Goal: Task Accomplishment & Management: Use online tool/utility

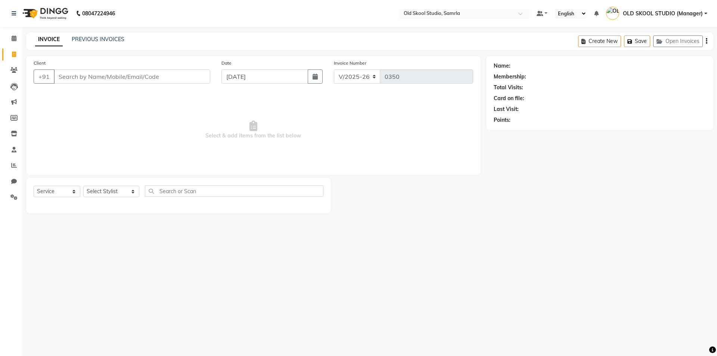
select select "8041"
select select "service"
click at [90, 76] on input "Client" at bounding box center [132, 77] width 157 height 14
click at [95, 93] on ngb-highlight "9914841657" at bounding box center [102, 93] width 37 height 7
type input "9914841657"
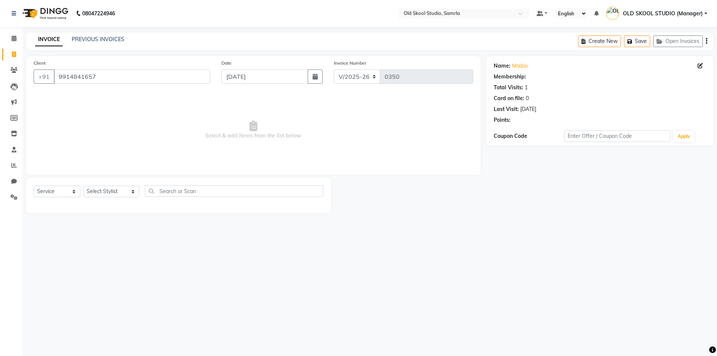
select select "1: Object"
click at [133, 192] on select "Select Stylist [PERSON_NAME] kiran [PERSON_NAME] [PERSON_NAME] OLD SKOOL STUDIO…" at bounding box center [111, 192] width 56 height 12
select select "85585"
click at [83, 186] on select "Select Stylist [PERSON_NAME] kiran [PERSON_NAME] [PERSON_NAME] OLD SKOOL STUDIO…" at bounding box center [111, 192] width 56 height 12
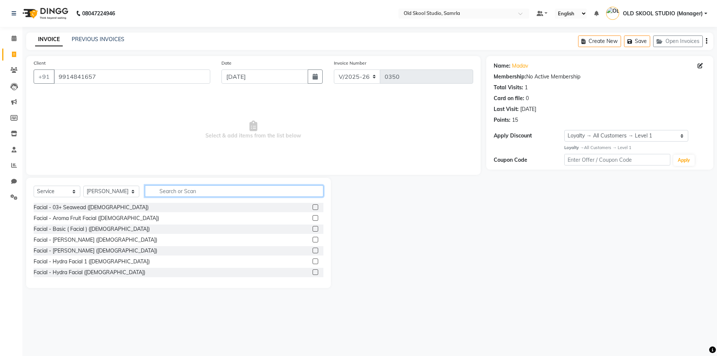
click at [187, 193] on input "text" at bounding box center [234, 191] width 179 height 12
type input "h"
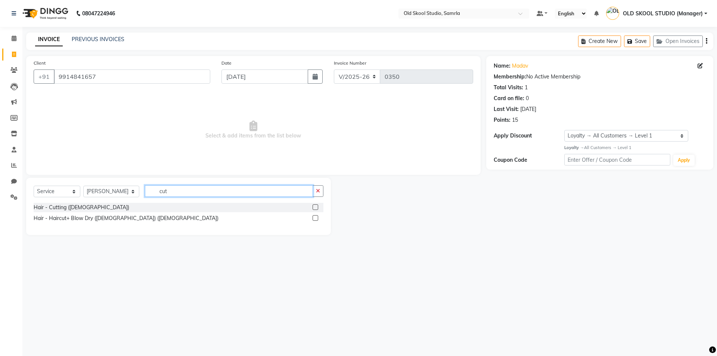
type input "cut"
click at [315, 206] on label at bounding box center [316, 207] width 6 height 6
click at [315, 206] on input "checkbox" at bounding box center [315, 207] width 5 height 5
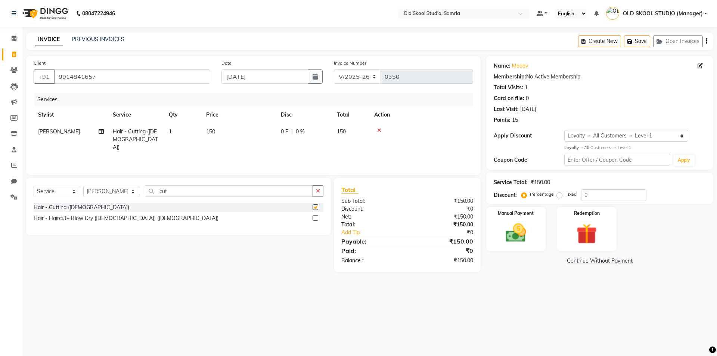
checkbox input "false"
click at [527, 231] on img at bounding box center [516, 233] width 35 height 25
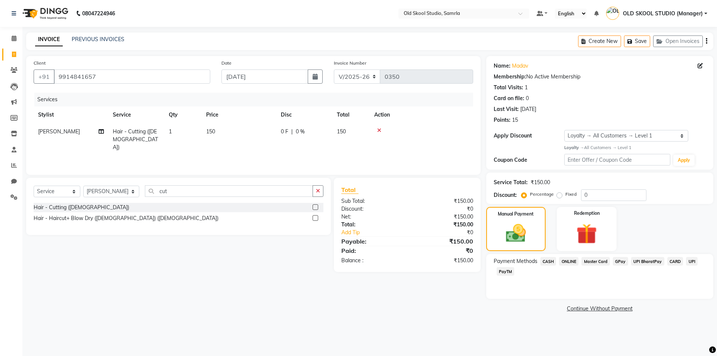
click at [549, 261] on span "CASH" at bounding box center [549, 261] width 16 height 9
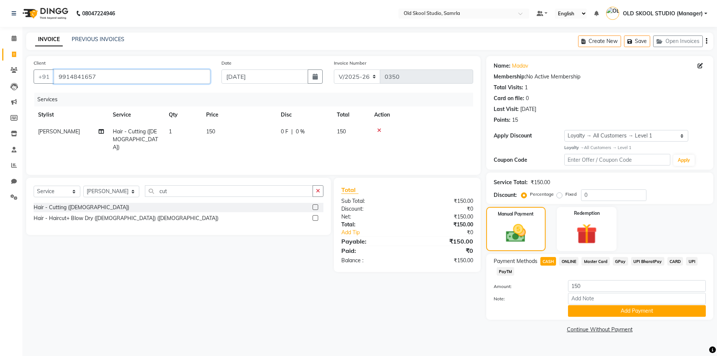
drag, startPoint x: 56, startPoint y: 76, endPoint x: 123, endPoint y: 75, distance: 66.9
click at [123, 75] on input "9914841657" at bounding box center [132, 77] width 157 height 14
paste input "8195950090"
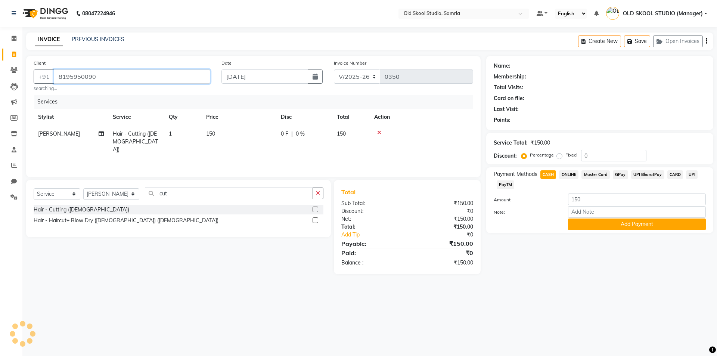
type input "8195950090"
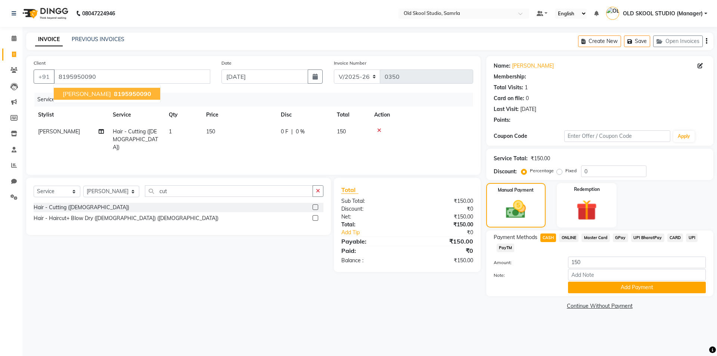
select select "1: Object"
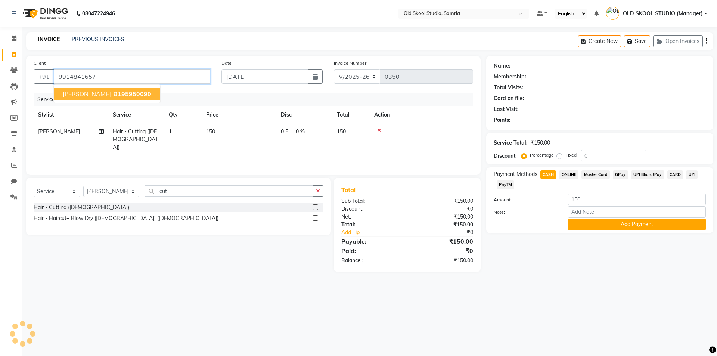
type input "9914841657"
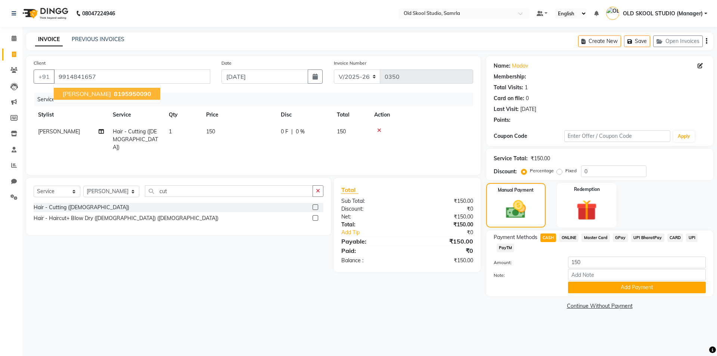
select select "1: Object"
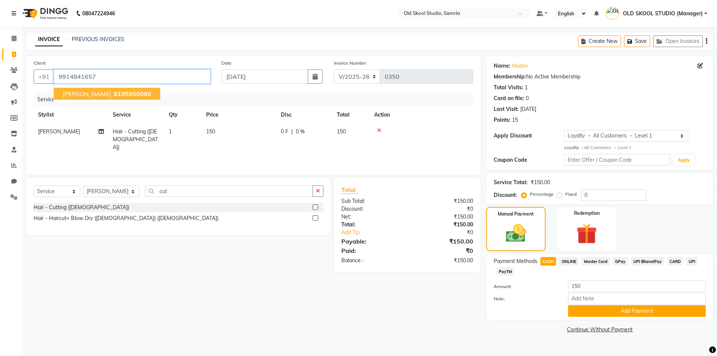
click at [132, 78] on input "9914841657" at bounding box center [132, 77] width 157 height 14
click at [123, 75] on input "9914841657" at bounding box center [132, 77] width 157 height 14
drag, startPoint x: 210, startPoint y: 224, endPoint x: 199, endPoint y: 213, distance: 15.9
click at [209, 222] on div "Hair - Cutting ([DEMOGRAPHIC_DATA]) Hair - Haircut+ Blow Dry ([DEMOGRAPHIC_DATA…" at bounding box center [179, 214] width 290 height 22
click at [109, 77] on input "9914841657" at bounding box center [132, 77] width 157 height 14
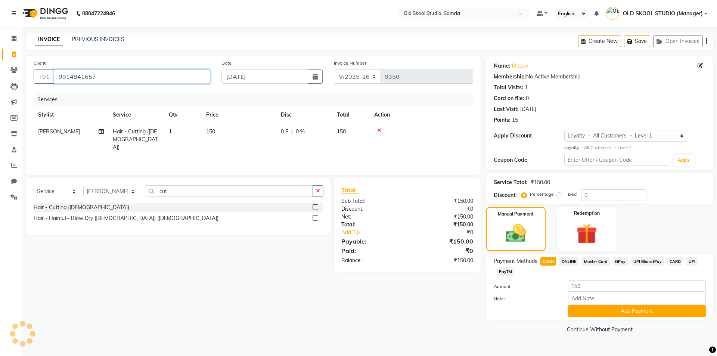
drag, startPoint x: 57, startPoint y: 77, endPoint x: 107, endPoint y: 74, distance: 49.8
click at [107, 74] on input "9914841657" at bounding box center [132, 77] width 157 height 14
click at [618, 312] on button "Add Payment" at bounding box center [637, 311] width 138 height 12
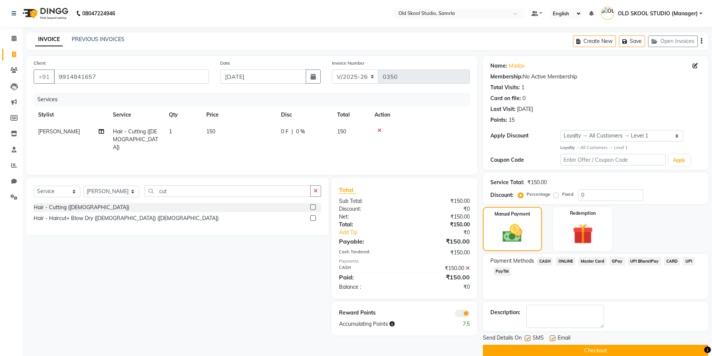
click at [524, 351] on button "Checkout" at bounding box center [595, 351] width 225 height 12
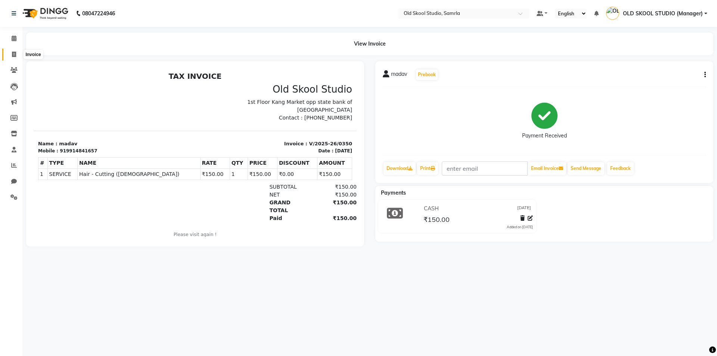
click at [14, 55] on icon at bounding box center [14, 55] width 4 height 6
select select "service"
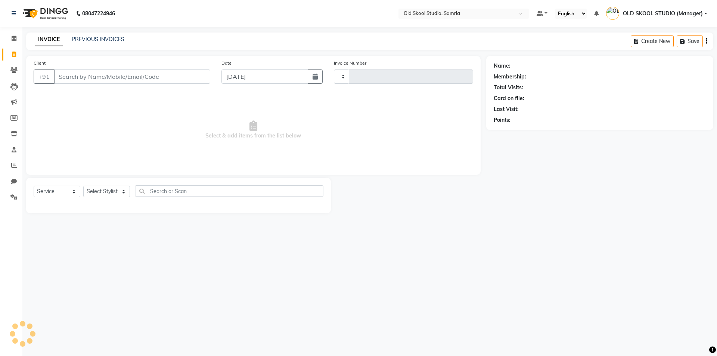
type input "0351"
select select "8041"
click at [67, 77] on input "Client" at bounding box center [132, 77] width 157 height 14
